Goal: Task Accomplishment & Management: Use online tool/utility

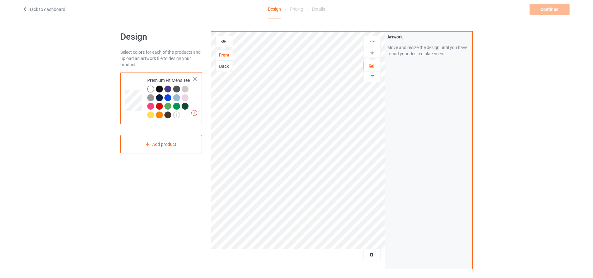
click at [225, 65] on div "Back" at bounding box center [224, 66] width 17 height 6
click at [229, 39] on div at bounding box center [224, 41] width 17 height 6
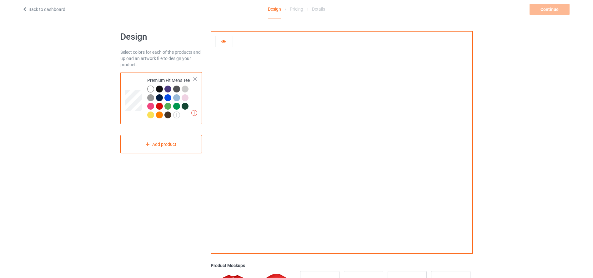
click at [159, 91] on div at bounding box center [159, 89] width 7 height 7
click at [160, 90] on div at bounding box center [159, 89] width 7 height 7
click at [159, 88] on div at bounding box center [159, 89] width 7 height 7
click at [226, 41] on div at bounding box center [224, 41] width 17 height 6
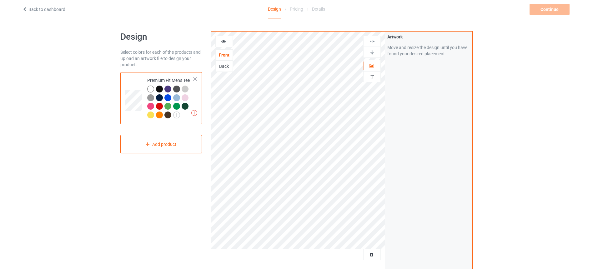
click at [222, 66] on div "Back" at bounding box center [224, 66] width 17 height 6
click at [402, 161] on div "Artwork Move and resize the design until you have found your desired placement" at bounding box center [428, 150] width 87 height 237
click at [223, 39] on icon at bounding box center [223, 40] width 5 height 4
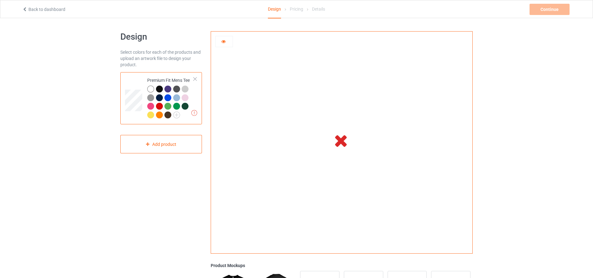
click at [301, 118] on td at bounding box center [341, 140] width 174 height 217
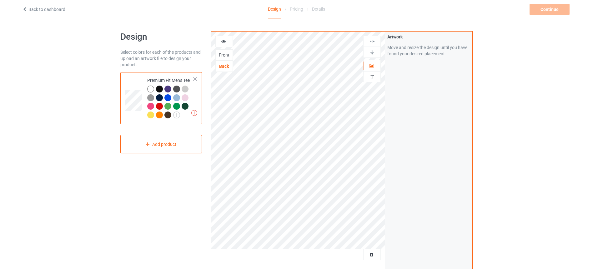
click at [415, 140] on div "Artwork Move and resize the design until you have found your desired placement" at bounding box center [428, 150] width 87 height 237
click at [169, 97] on div at bounding box center [167, 97] width 7 height 7
click at [225, 42] on icon at bounding box center [223, 40] width 5 height 4
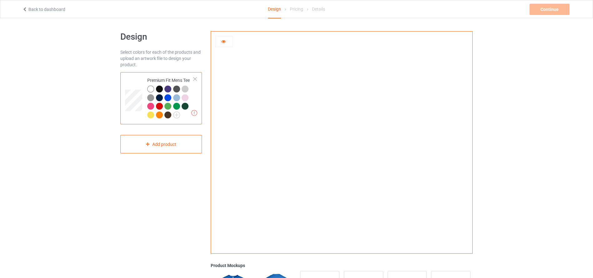
click at [151, 106] on div at bounding box center [150, 106] width 7 height 7
click at [224, 43] on icon at bounding box center [223, 40] width 5 height 4
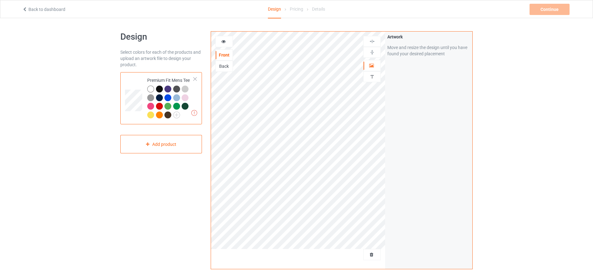
click at [222, 64] on div "Back" at bounding box center [224, 66] width 17 height 6
click at [226, 37] on div at bounding box center [223, 41] width 17 height 11
click at [223, 42] on icon at bounding box center [223, 40] width 5 height 4
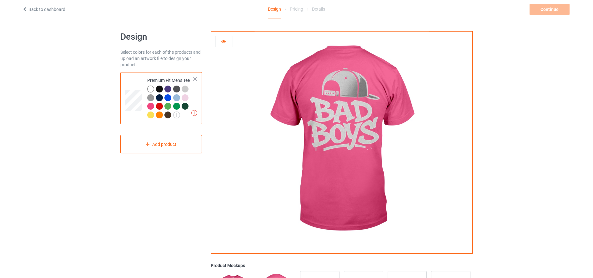
click at [178, 105] on div at bounding box center [176, 106] width 7 height 7
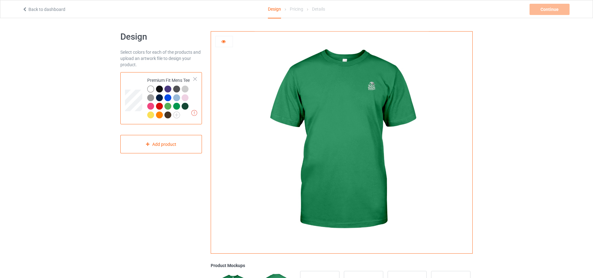
click at [225, 40] on icon at bounding box center [223, 40] width 5 height 4
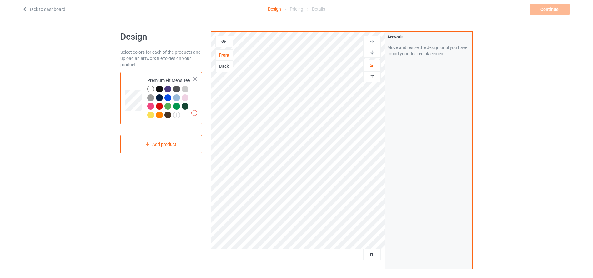
click at [223, 65] on div "Back" at bounding box center [224, 66] width 17 height 6
click at [226, 42] on icon at bounding box center [223, 40] width 5 height 4
